Goal: Task Accomplishment & Management: Manage account settings

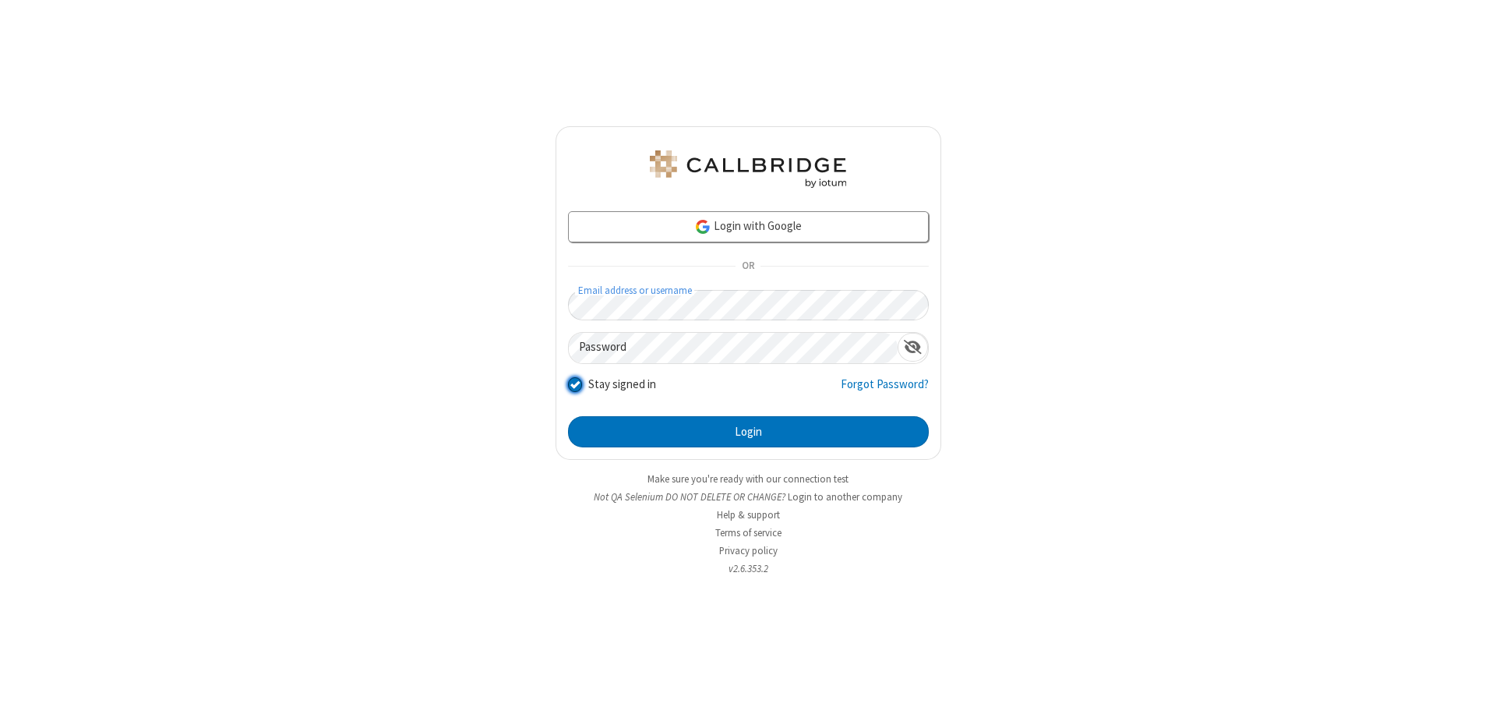
click at [574, 383] on input "Stay signed in" at bounding box center [575, 383] width 15 height 16
checkbox input "false"
click at [748, 432] on button "Login" at bounding box center [748, 431] width 361 height 31
click at [574, 383] on input "Stay signed in" at bounding box center [575, 383] width 15 height 16
checkbox input "false"
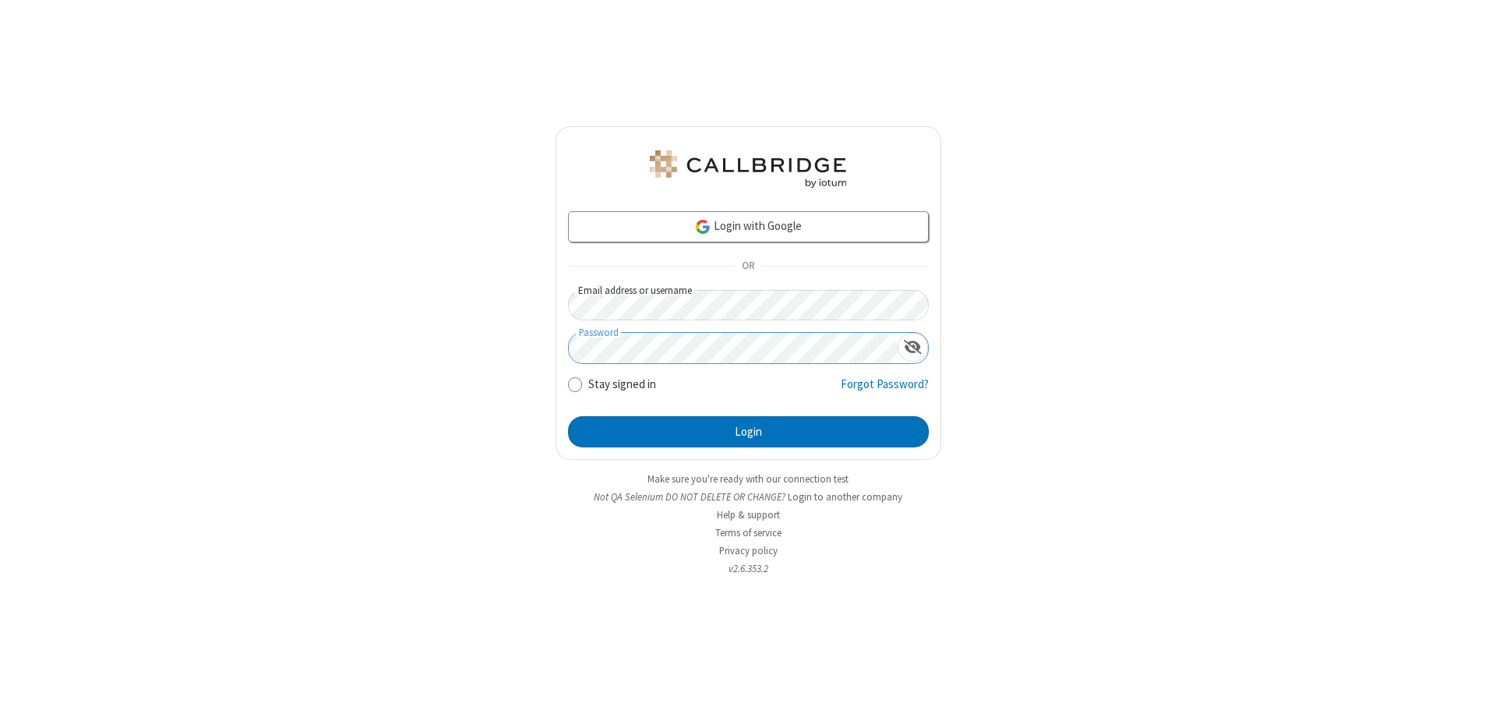
click at [748, 432] on button "Login" at bounding box center [748, 431] width 361 height 31
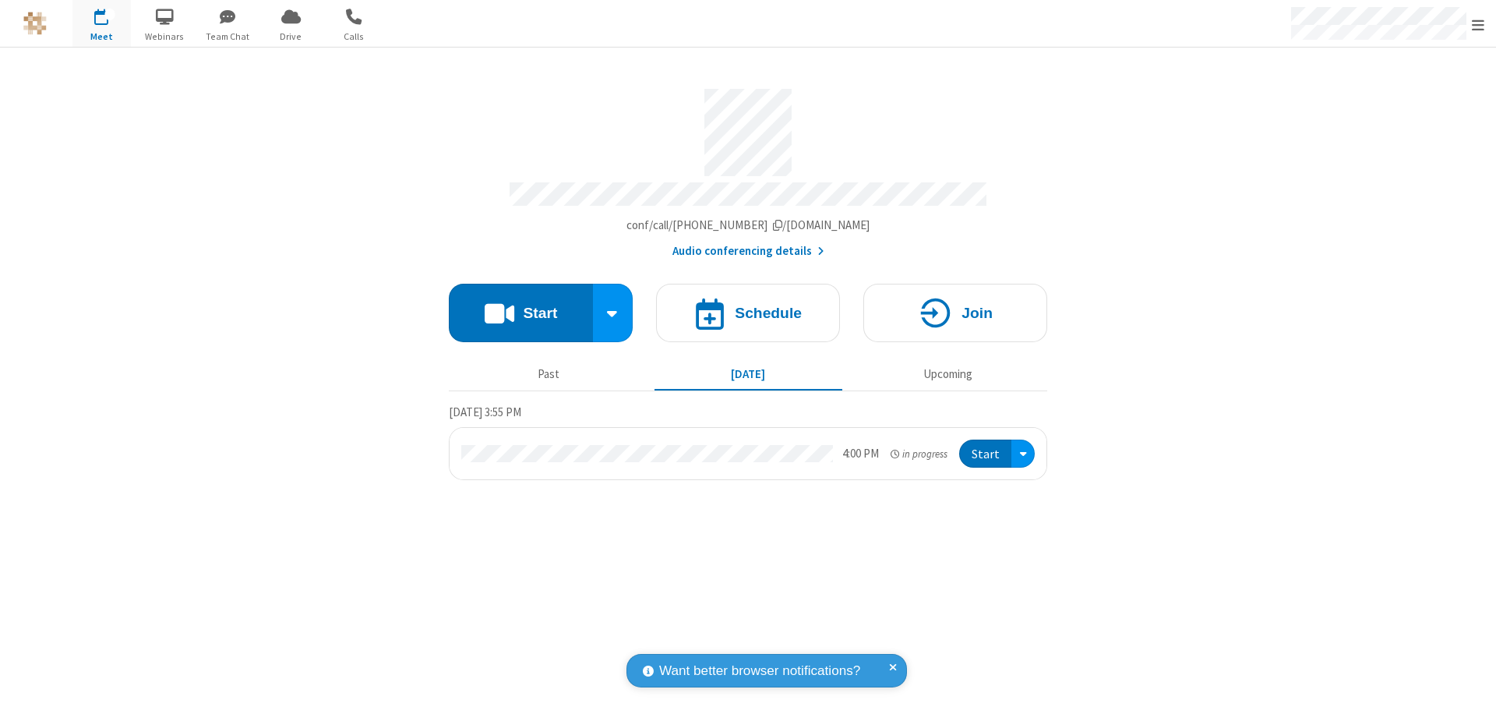
click at [1478, 23] on span "Open menu" at bounding box center [1478, 25] width 12 height 16
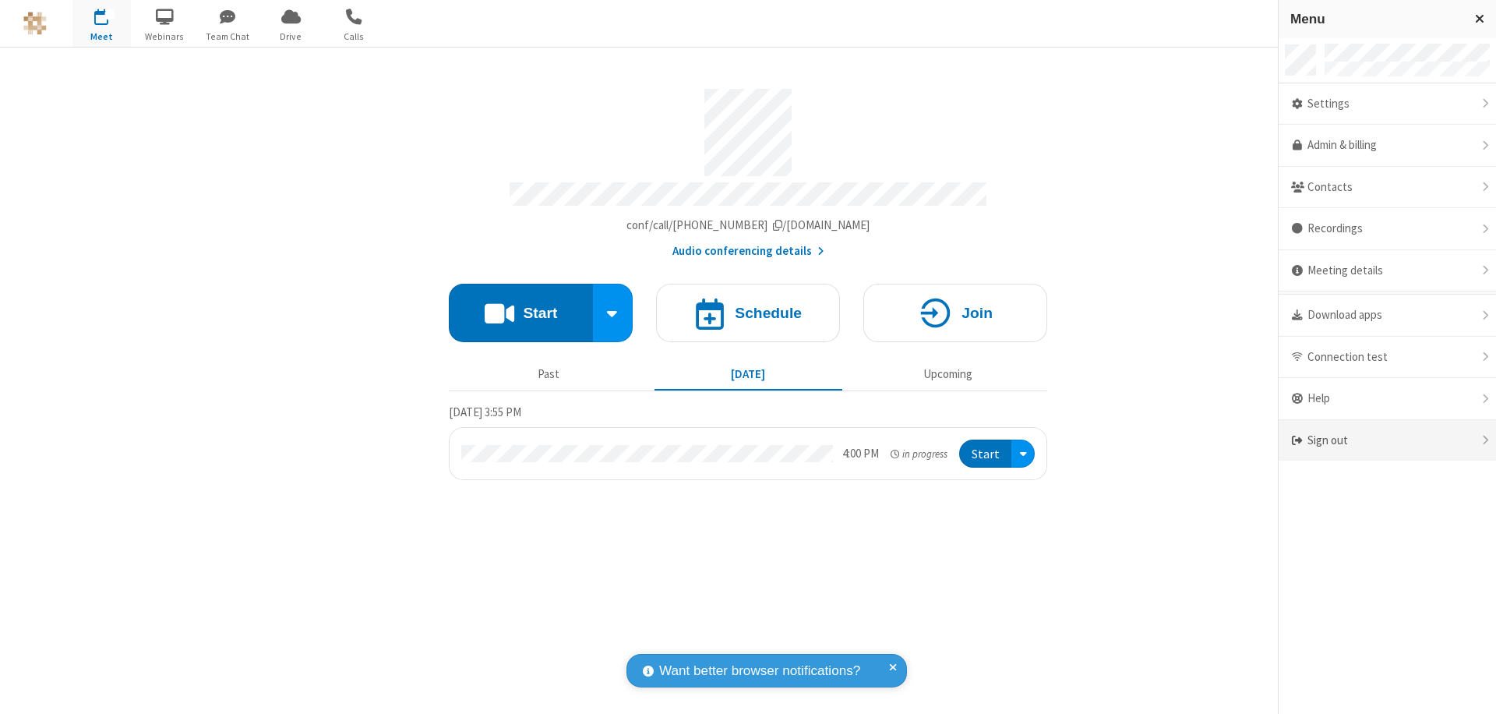
click at [1387, 440] on div "Sign out" at bounding box center [1386, 440] width 217 height 41
